Goal: Find contact information: Find contact information

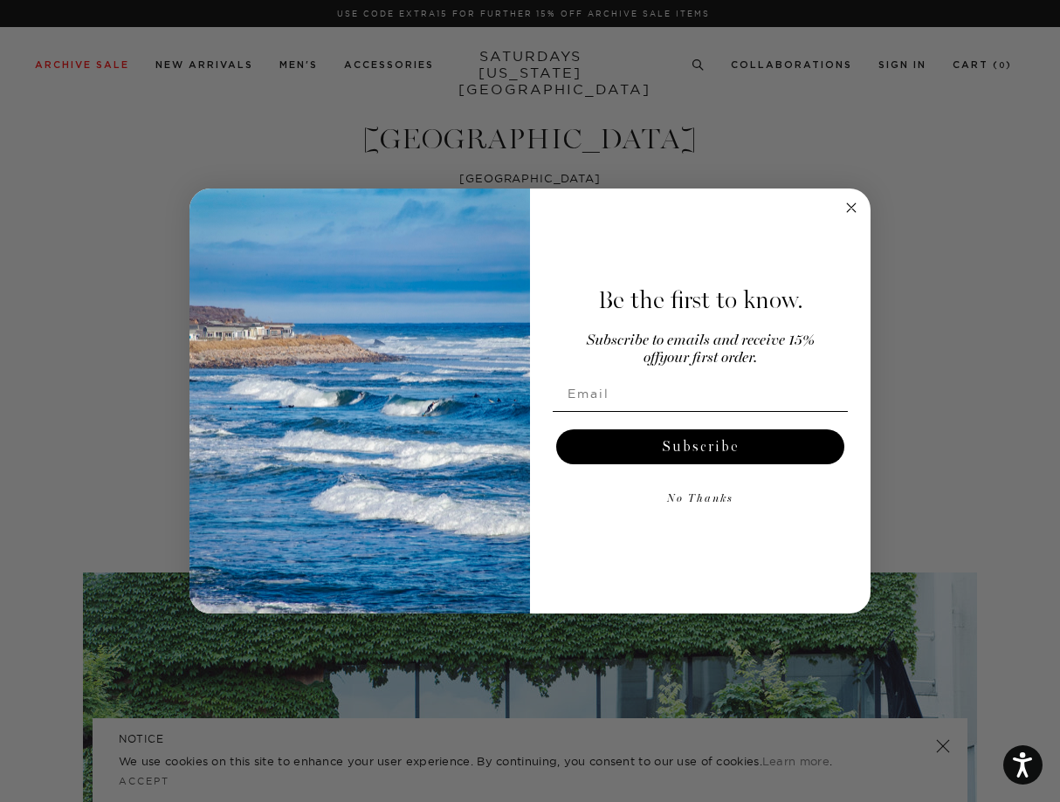
click at [851, 204] on circle "Close dialog" at bounding box center [851, 207] width 20 height 20
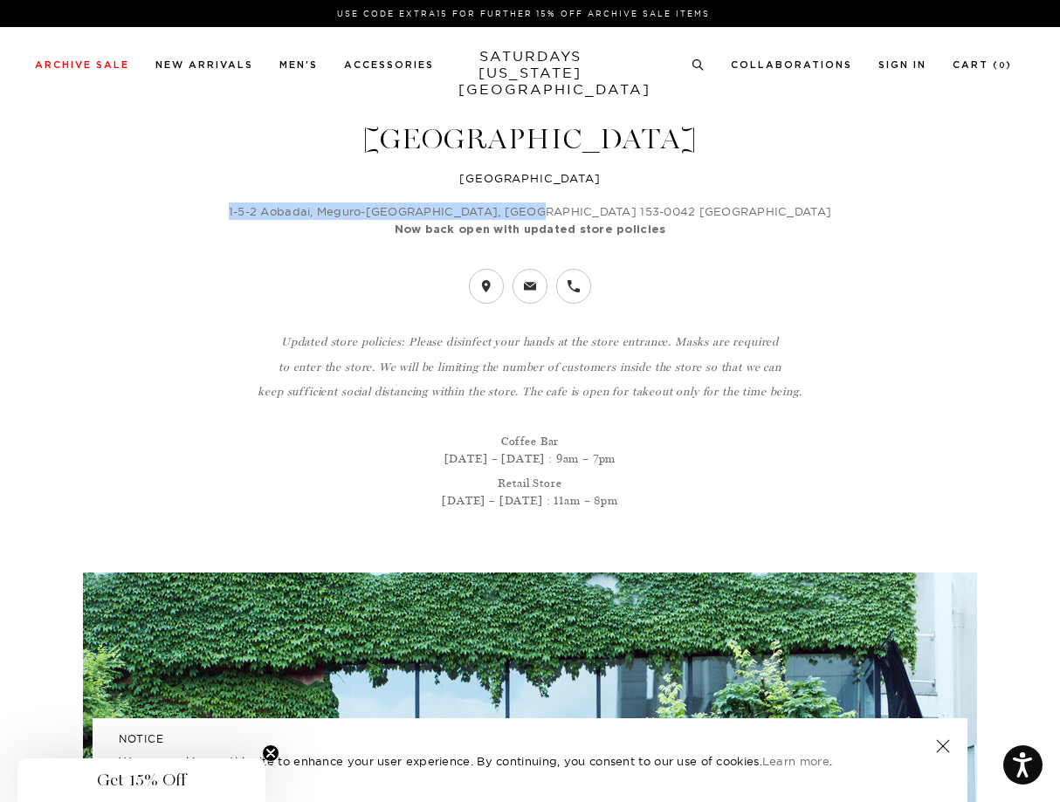
drag, startPoint x: 676, startPoint y: 209, endPoint x: 381, endPoint y: 216, distance: 295.1
click at [381, 216] on p "1-5-2 Aobadai, Meguro-[GEOGRAPHIC_DATA], [GEOGRAPHIC_DATA] 153-0042 [GEOGRAPHIC…" at bounding box center [529, 211] width 1033 height 17
copy p "1-5-2 Aobadai, Meguro-[GEOGRAPHIC_DATA], [GEOGRAPHIC_DATA] 153-0042 [GEOGRAPHIC…"
click at [680, 208] on p "1-5-2 Aobadai, Meguro-[GEOGRAPHIC_DATA], [GEOGRAPHIC_DATA] 153-0042 [GEOGRAPHIC…" at bounding box center [529, 211] width 1033 height 17
drag, startPoint x: 534, startPoint y: 213, endPoint x: 476, endPoint y: 212, distance: 58.5
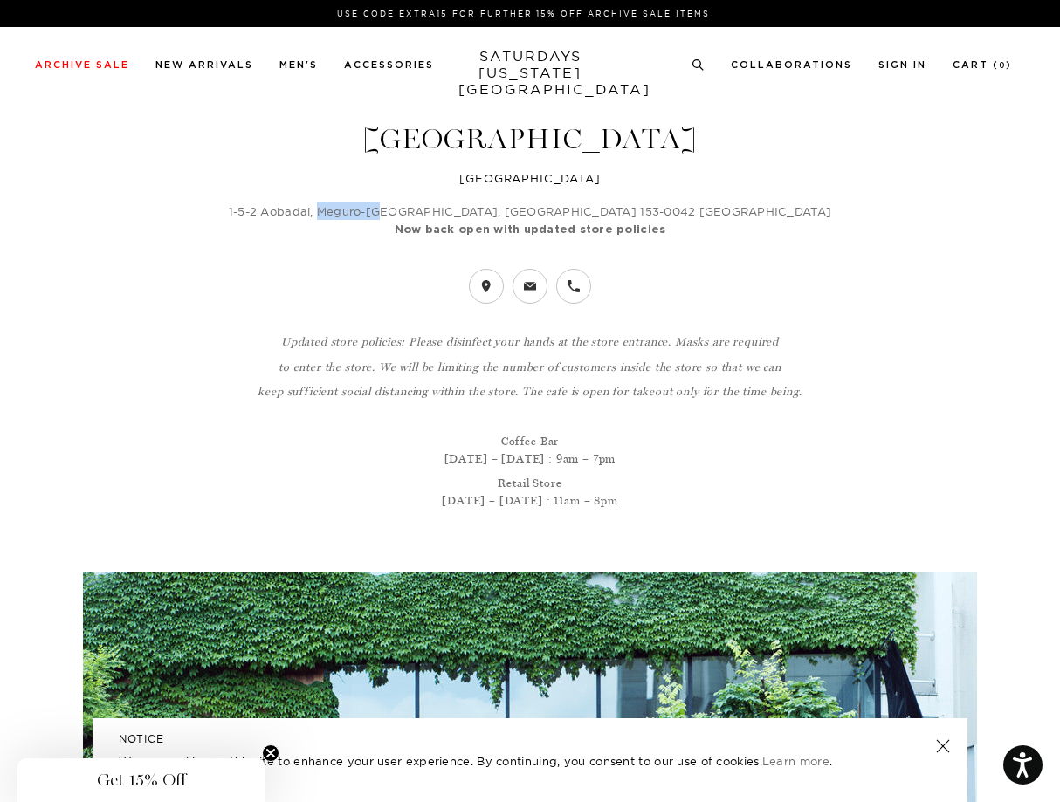
click at [476, 212] on p "1-5-2 Aobadai, Meguro-[GEOGRAPHIC_DATA], [GEOGRAPHIC_DATA] 153-0042 [GEOGRAPHIC…" at bounding box center [529, 211] width 1033 height 17
copy p "Meguro-Ku"
drag, startPoint x: 673, startPoint y: 210, endPoint x: 365, endPoint y: 205, distance: 308.2
click at [365, 205] on p "1-5-2 Aobadai, Meguro-[GEOGRAPHIC_DATA], [GEOGRAPHIC_DATA] 153-0042 [GEOGRAPHIC…" at bounding box center [529, 211] width 1033 height 17
copy p "1-5-2 Aobadai, Meguro-[GEOGRAPHIC_DATA], [GEOGRAPHIC_DATA] 153-0042 [GEOGRAPHIC…"
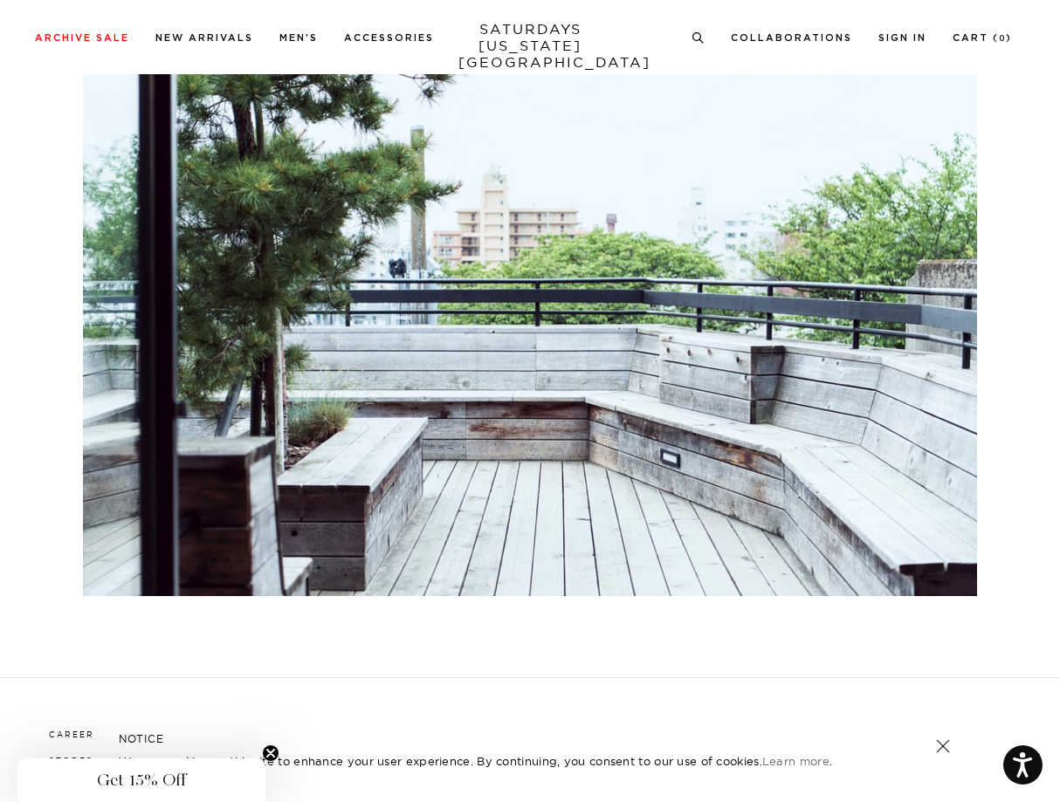
scroll to position [3848, 0]
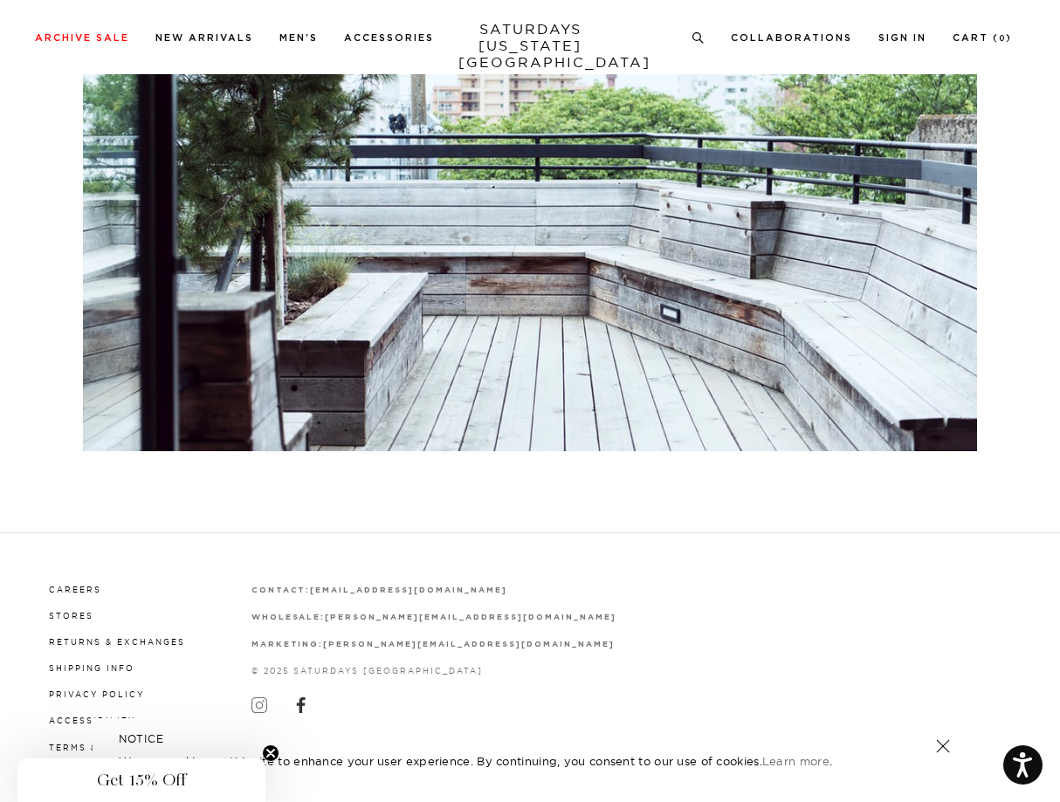
click at [260, 697] on icon at bounding box center [259, 705] width 16 height 16
